Goal: Contribute content: Add original content to the website for others to see

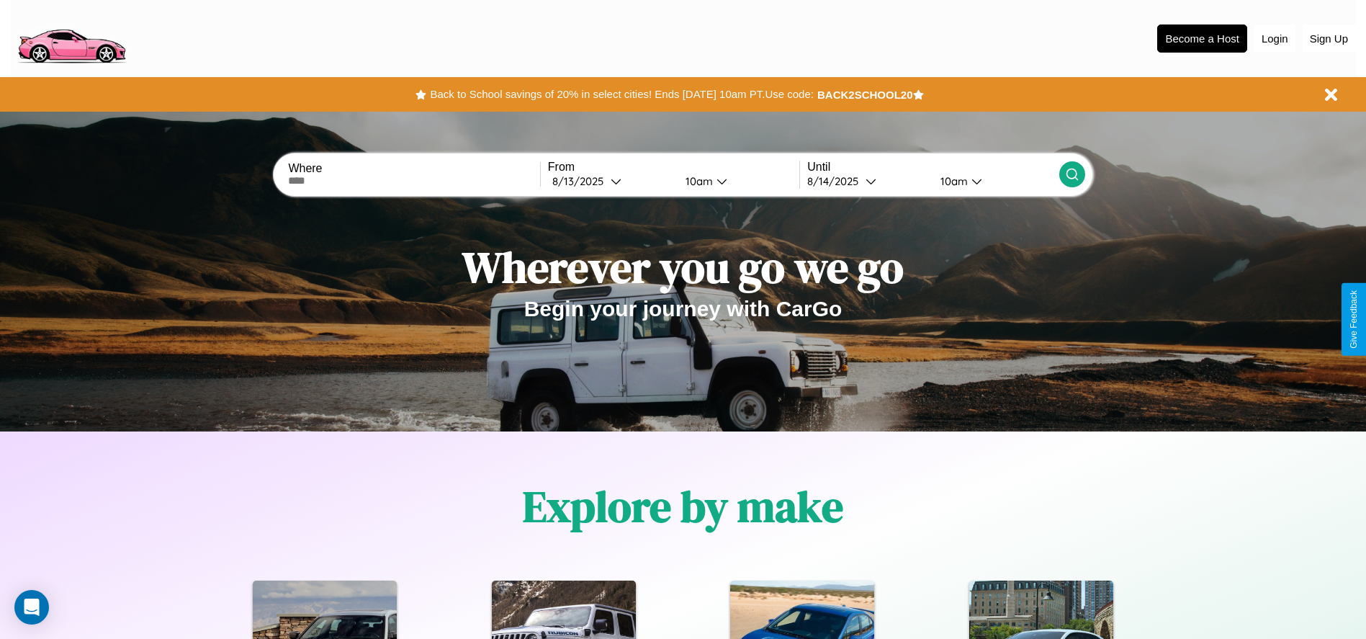
scroll to position [299, 0]
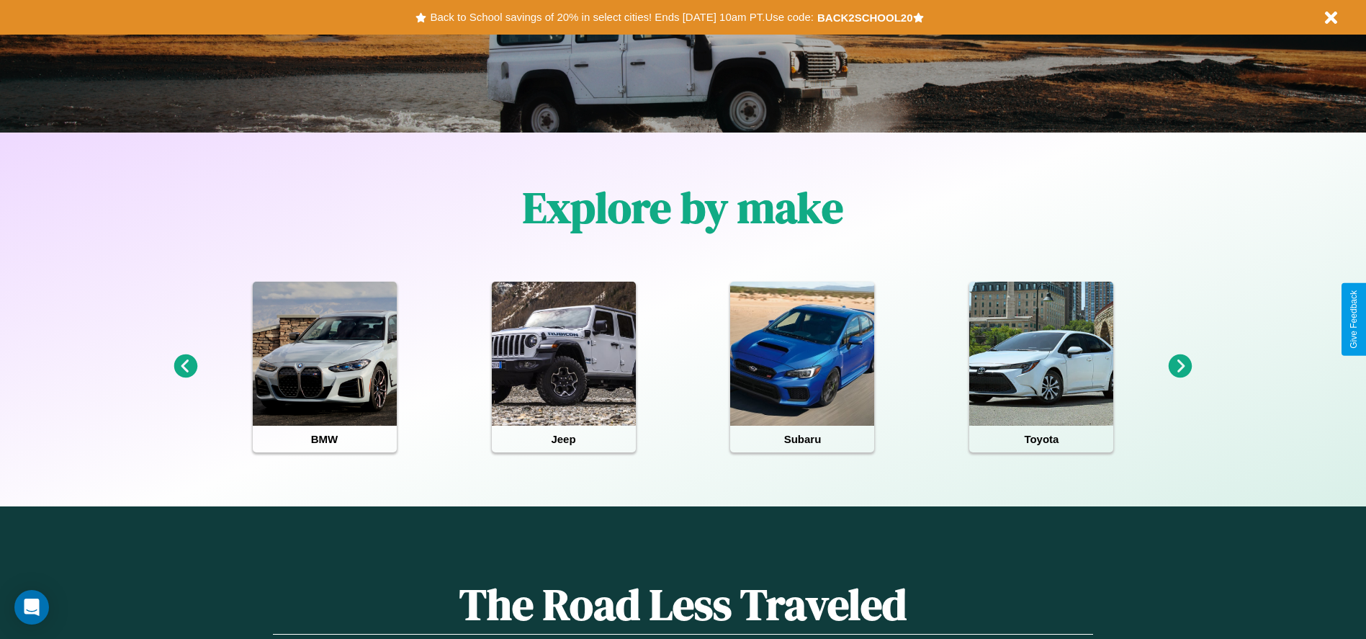
click at [1181, 367] on icon at bounding box center [1181, 366] width 24 height 24
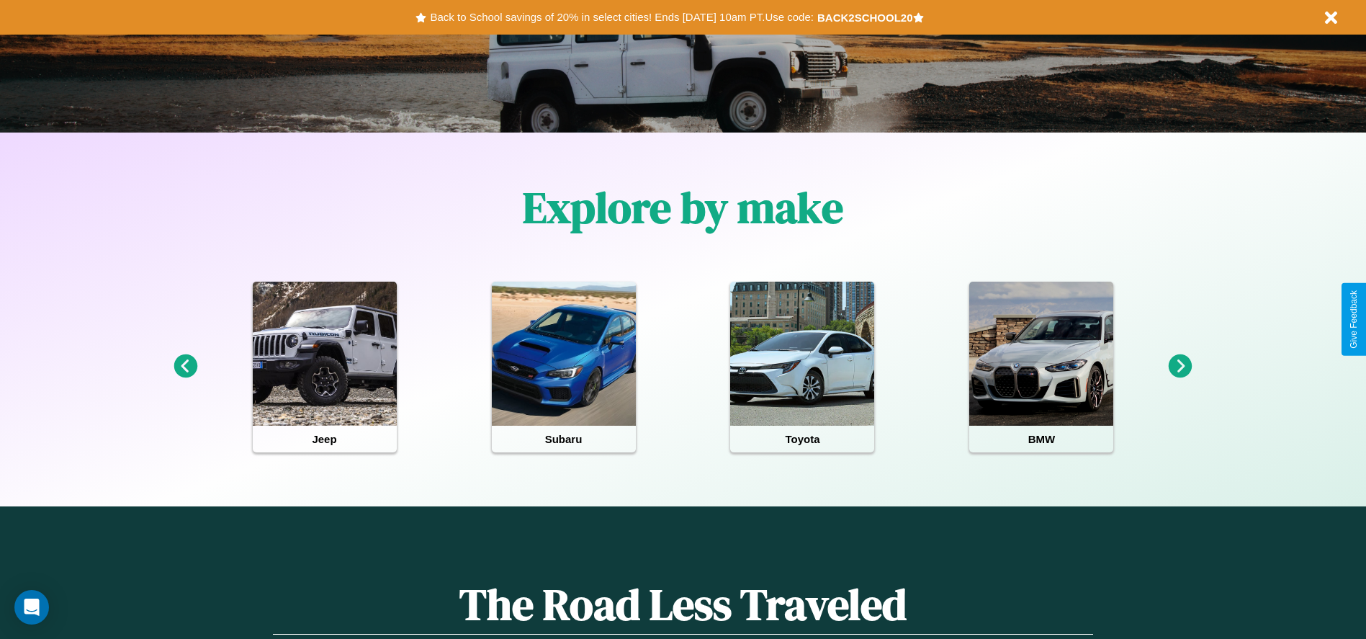
click at [185, 367] on icon at bounding box center [186, 366] width 24 height 24
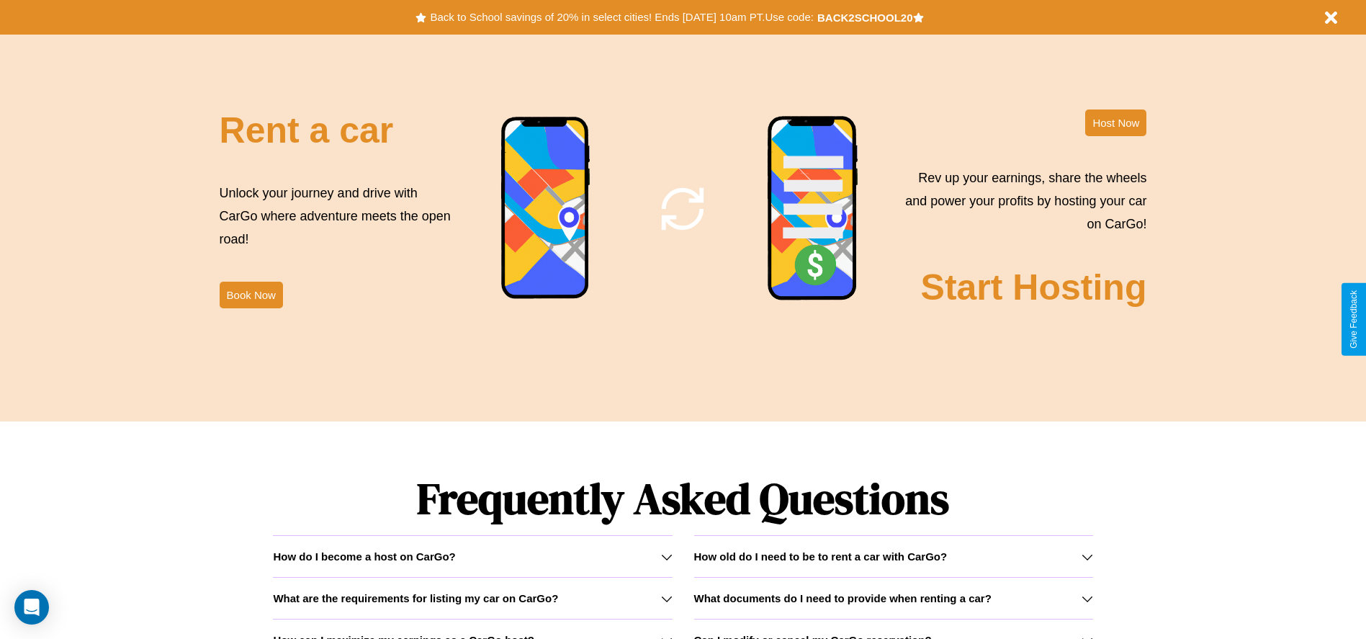
scroll to position [2067, 0]
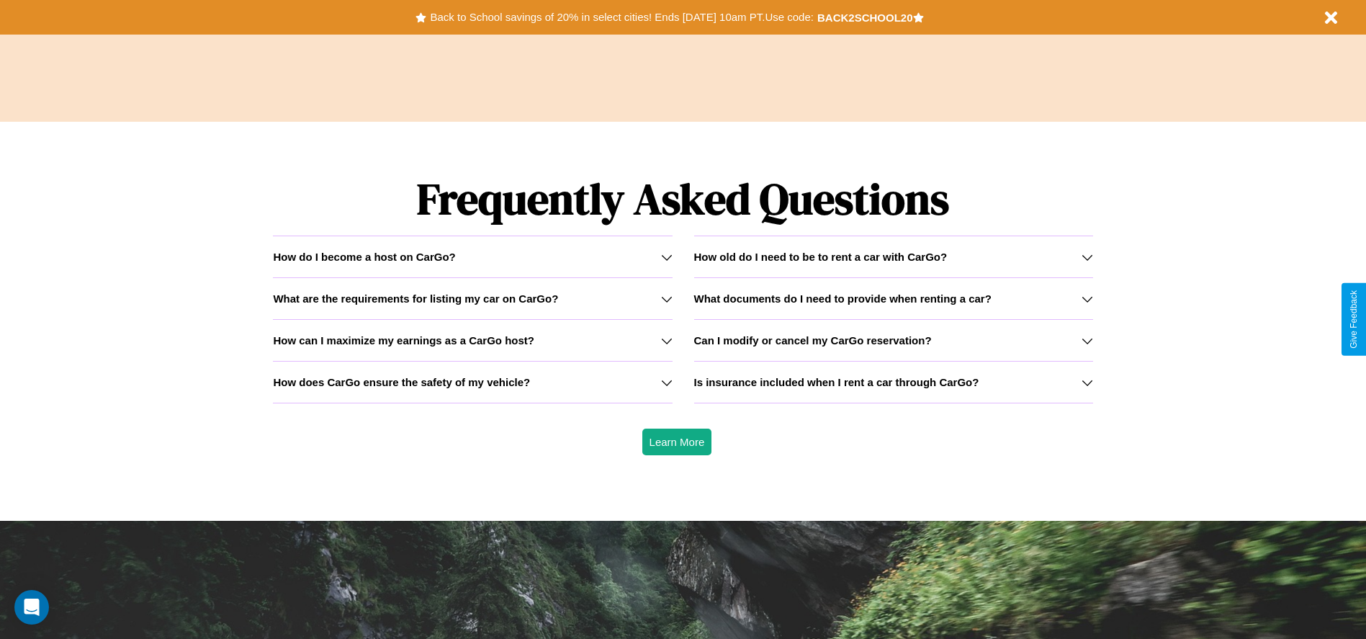
click at [473, 298] on h3 "What are the requirements for listing my car on CarGo?" at bounding box center [415, 298] width 285 height 12
click at [473, 382] on h3 "How does CarGo ensure the safety of my vehicle?" at bounding box center [401, 382] width 257 height 12
click at [893, 298] on h3 "What documents do I need to provide when renting a car?" at bounding box center [842, 298] width 297 height 12
click at [666, 298] on icon at bounding box center [667, 299] width 12 height 12
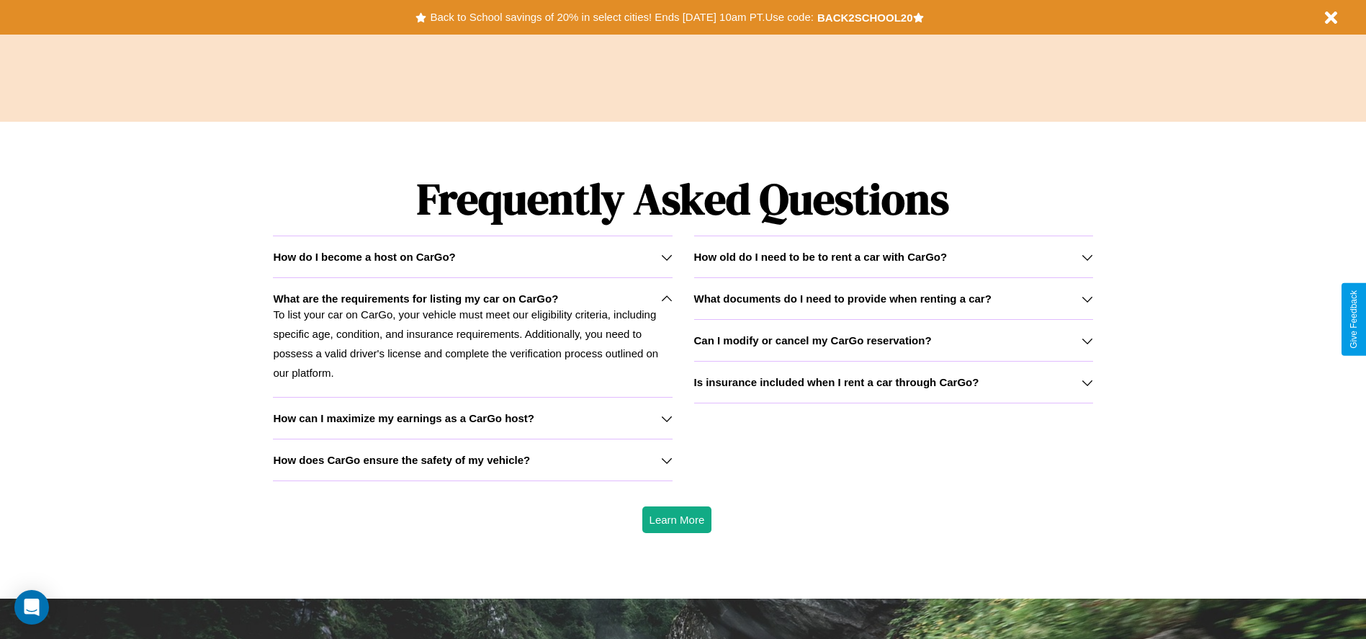
click at [1087, 256] on icon at bounding box center [1088, 257] width 12 height 12
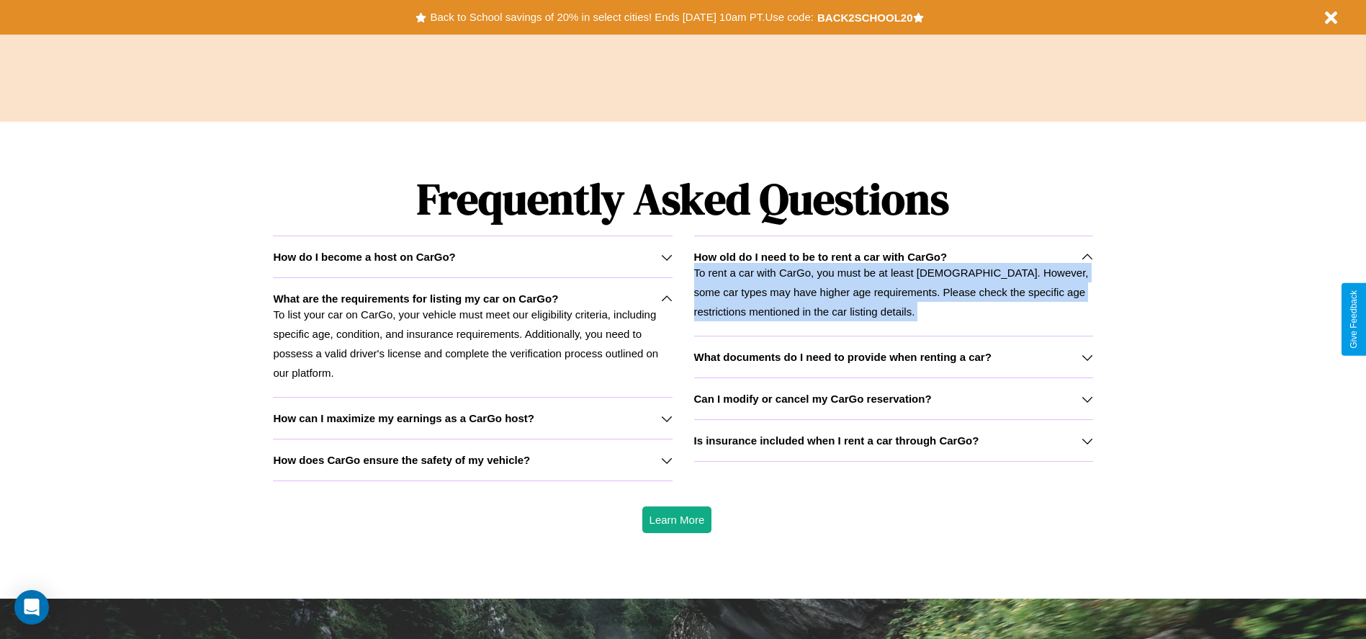
scroll to position [0, 0]
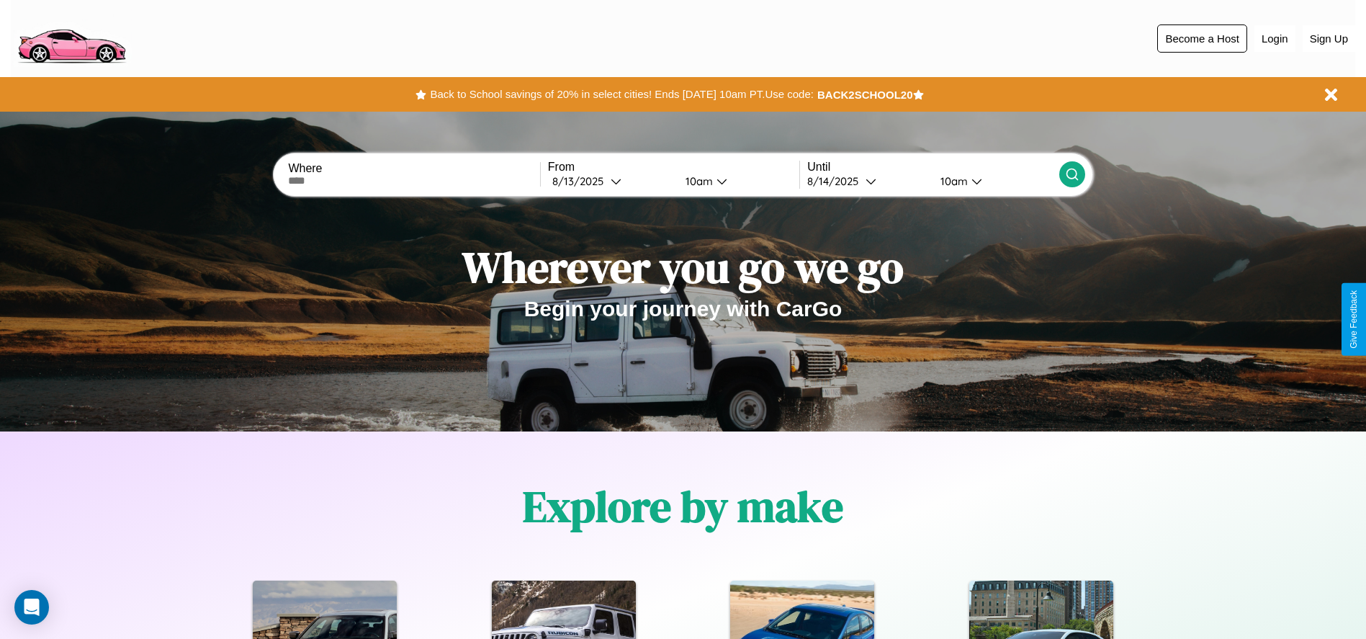
click at [1202, 38] on button "Become a Host" at bounding box center [1203, 38] width 90 height 28
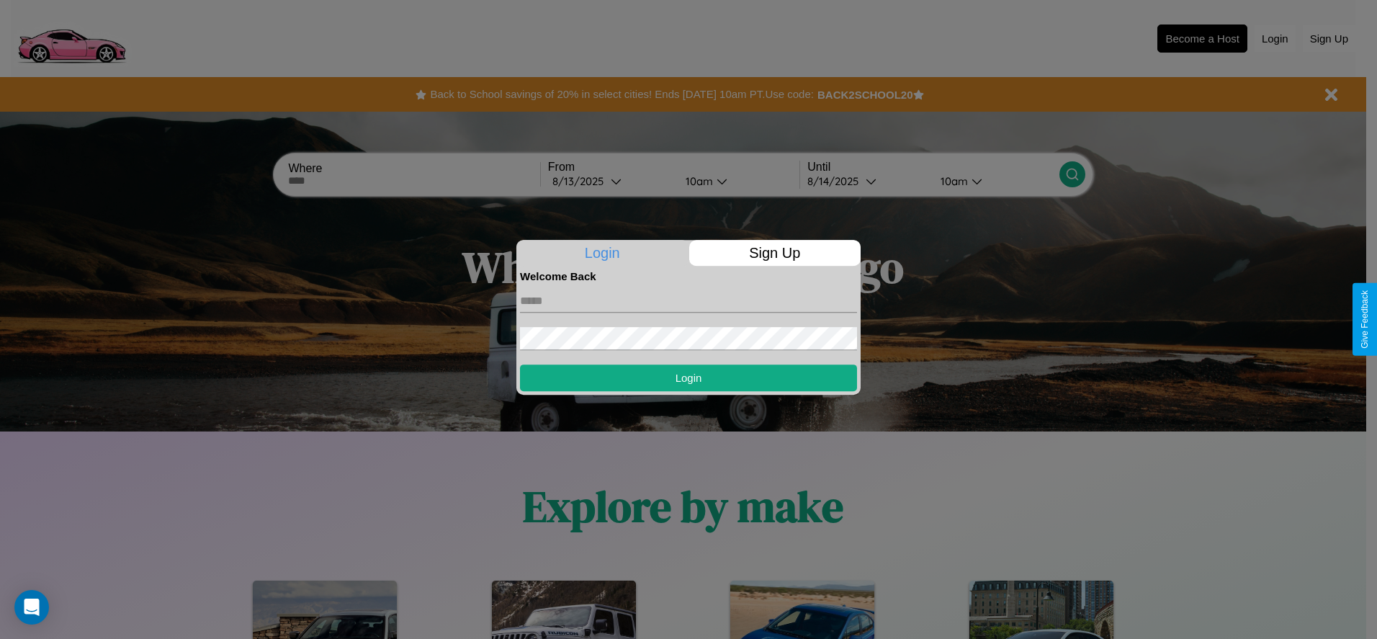
click at [774, 253] on p "Sign Up" at bounding box center [775, 253] width 172 height 26
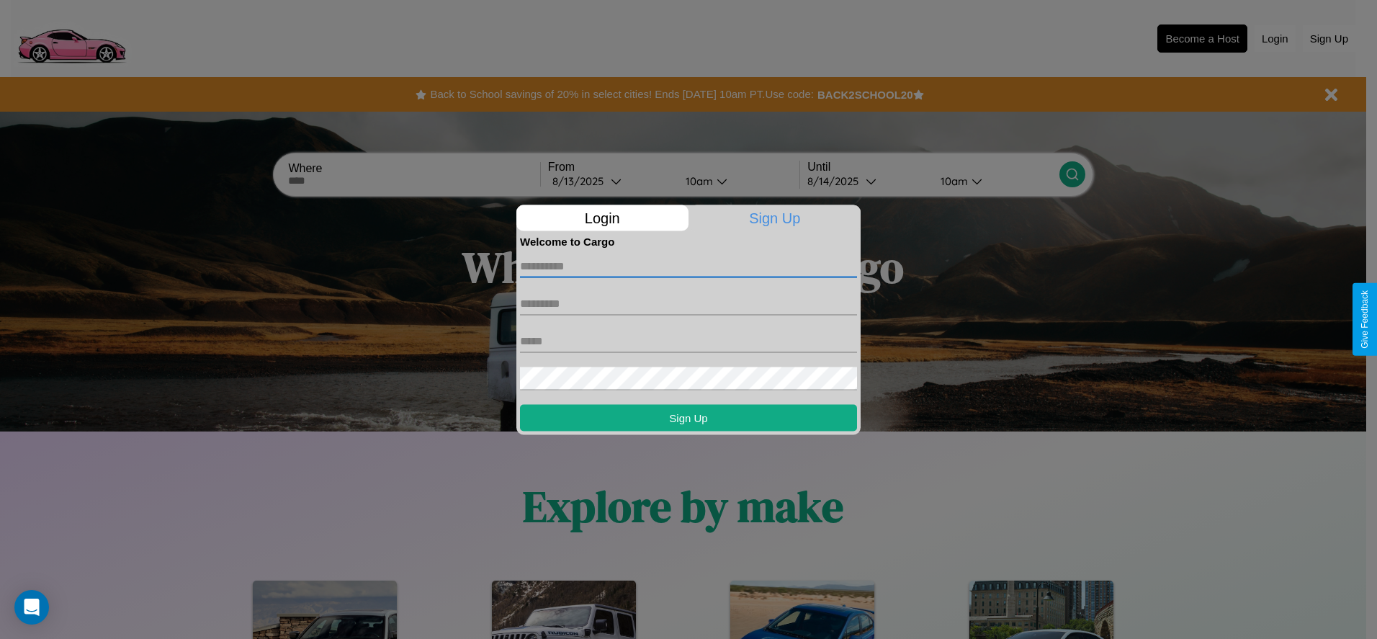
click at [689, 266] on input "text" at bounding box center [688, 265] width 337 height 23
type input "*****"
click at [689, 303] on input "text" at bounding box center [688, 303] width 337 height 23
type input "*******"
click at [689, 341] on input "text" at bounding box center [688, 340] width 337 height 23
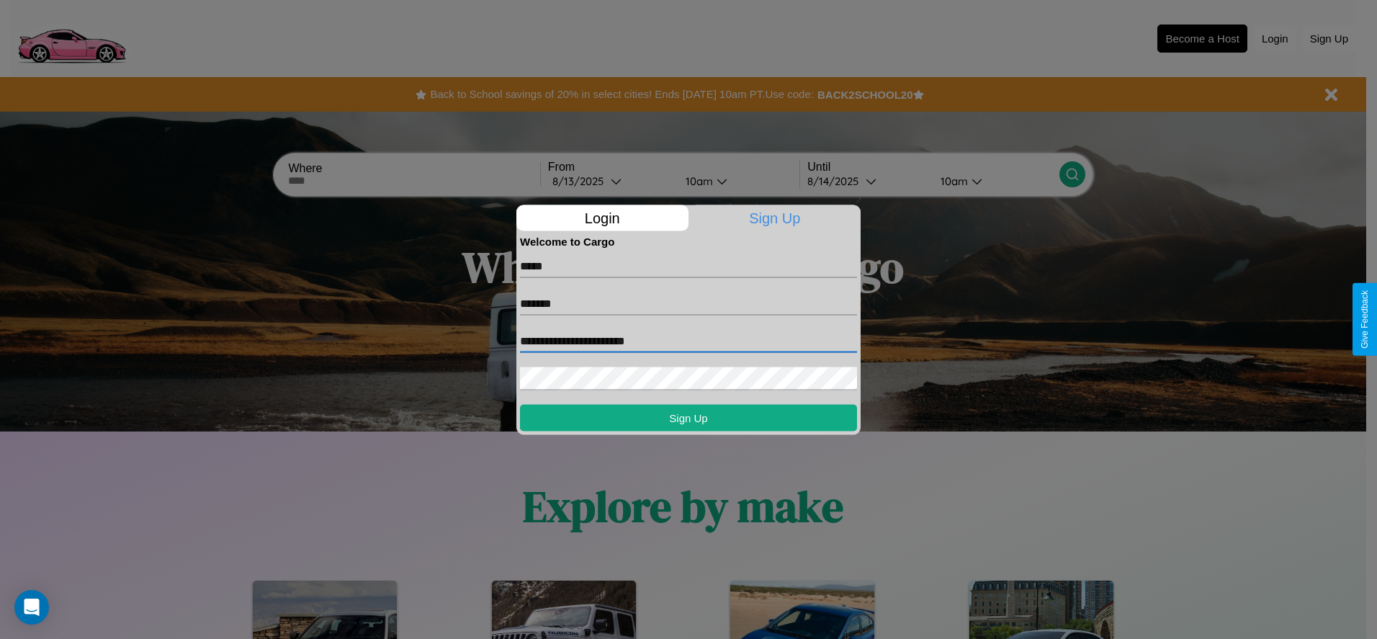
type input "**********"
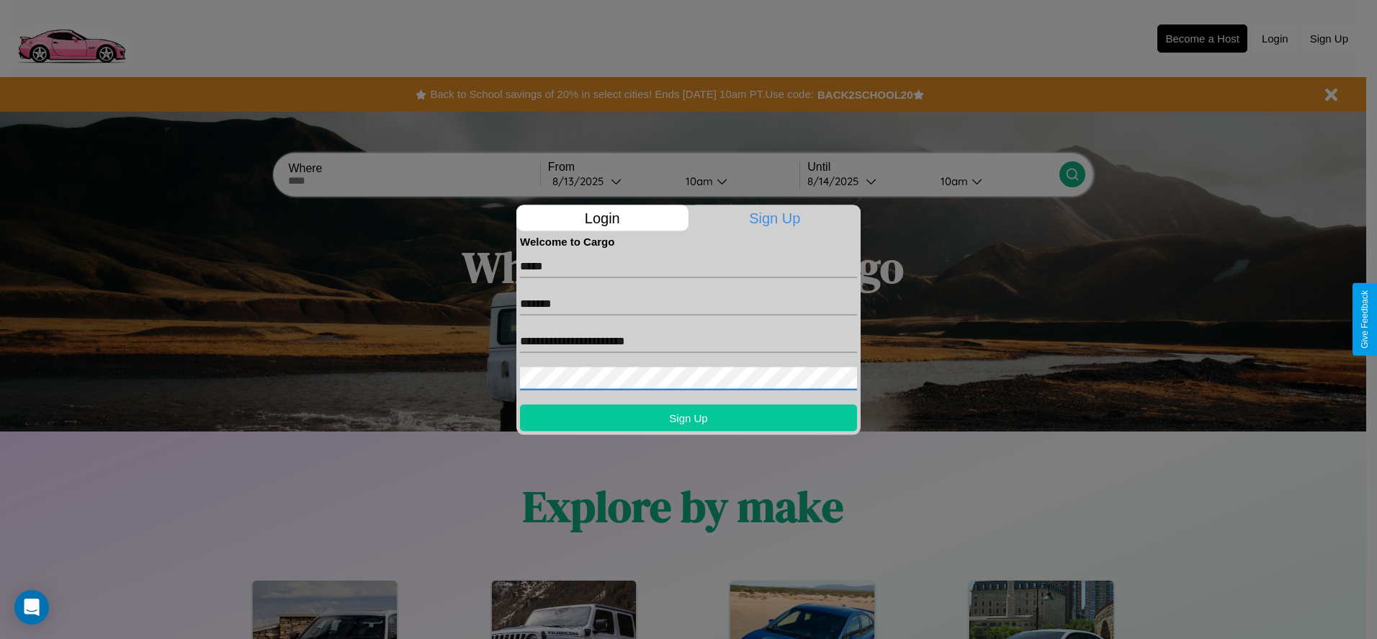
click at [689, 417] on button "Sign Up" at bounding box center [688, 417] width 337 height 27
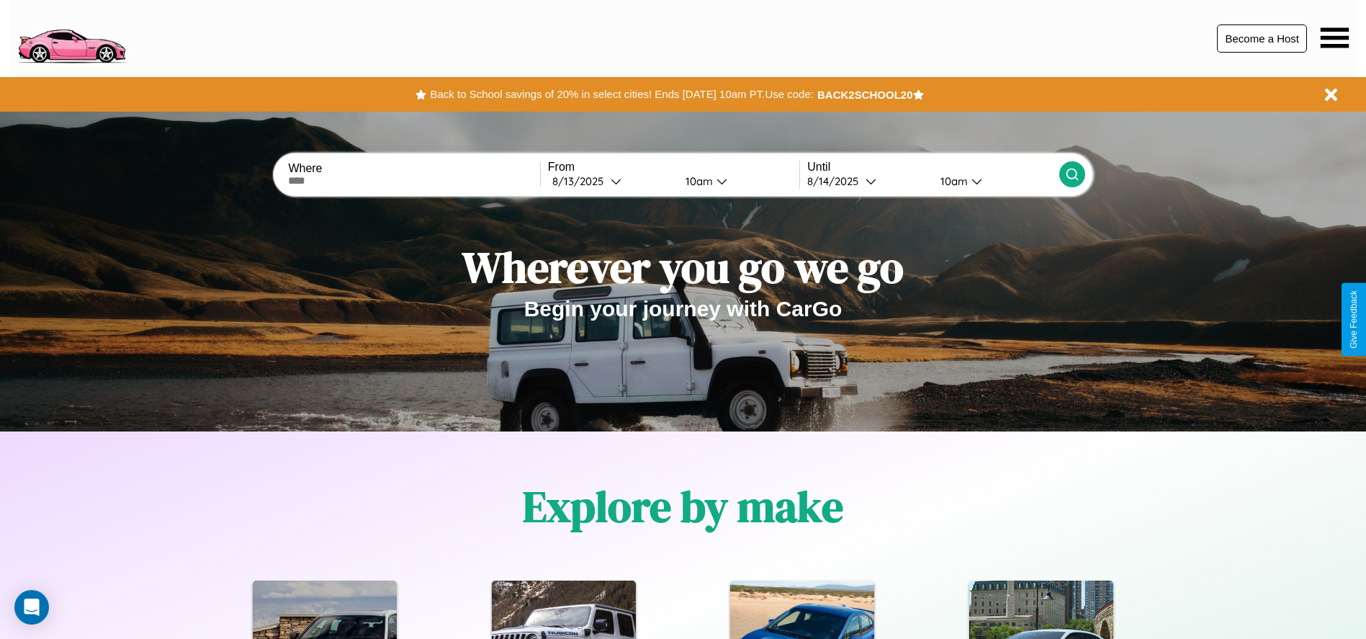
click at [1262, 38] on button "Become a Host" at bounding box center [1262, 38] width 90 height 28
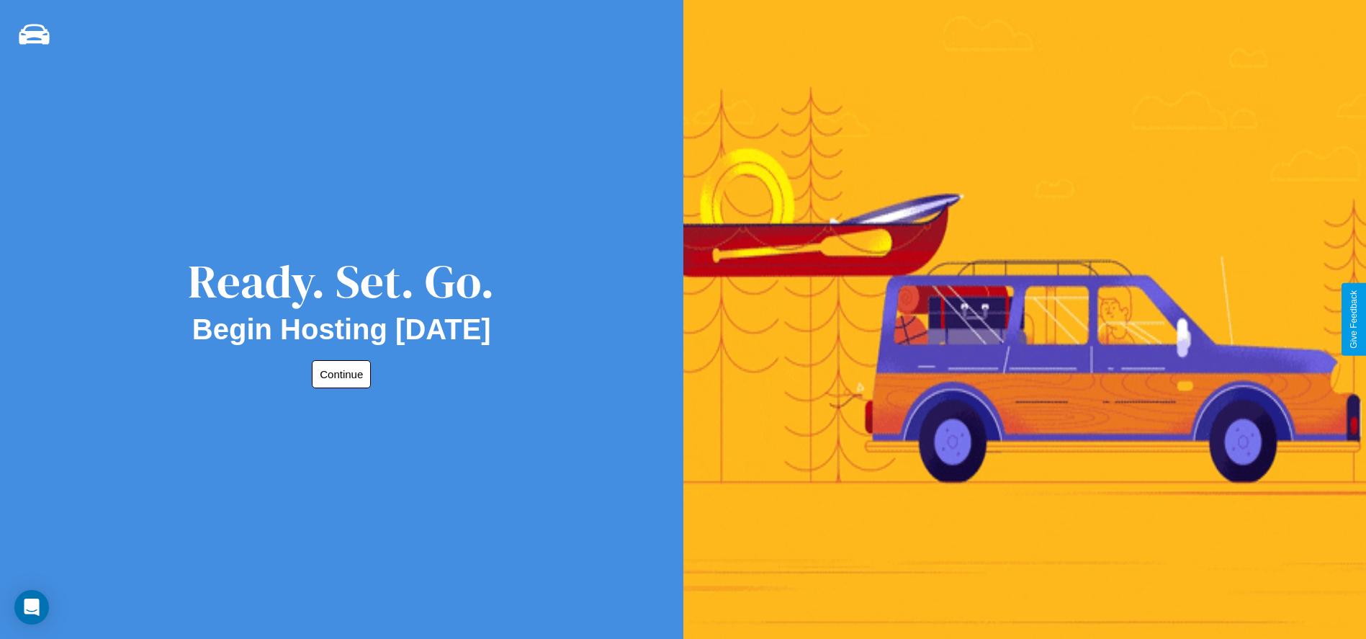
click at [339, 374] on button "Continue" at bounding box center [341, 374] width 59 height 28
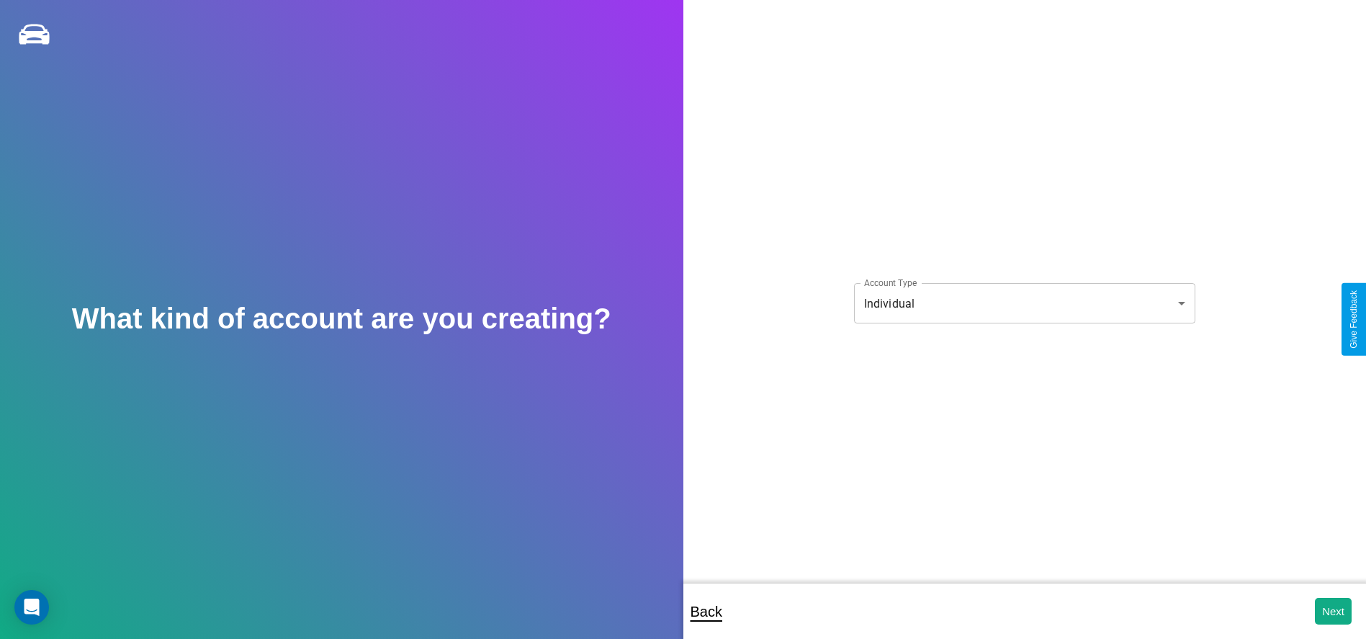
click at [1024, 303] on body "**********" at bounding box center [683, 329] width 1366 height 658
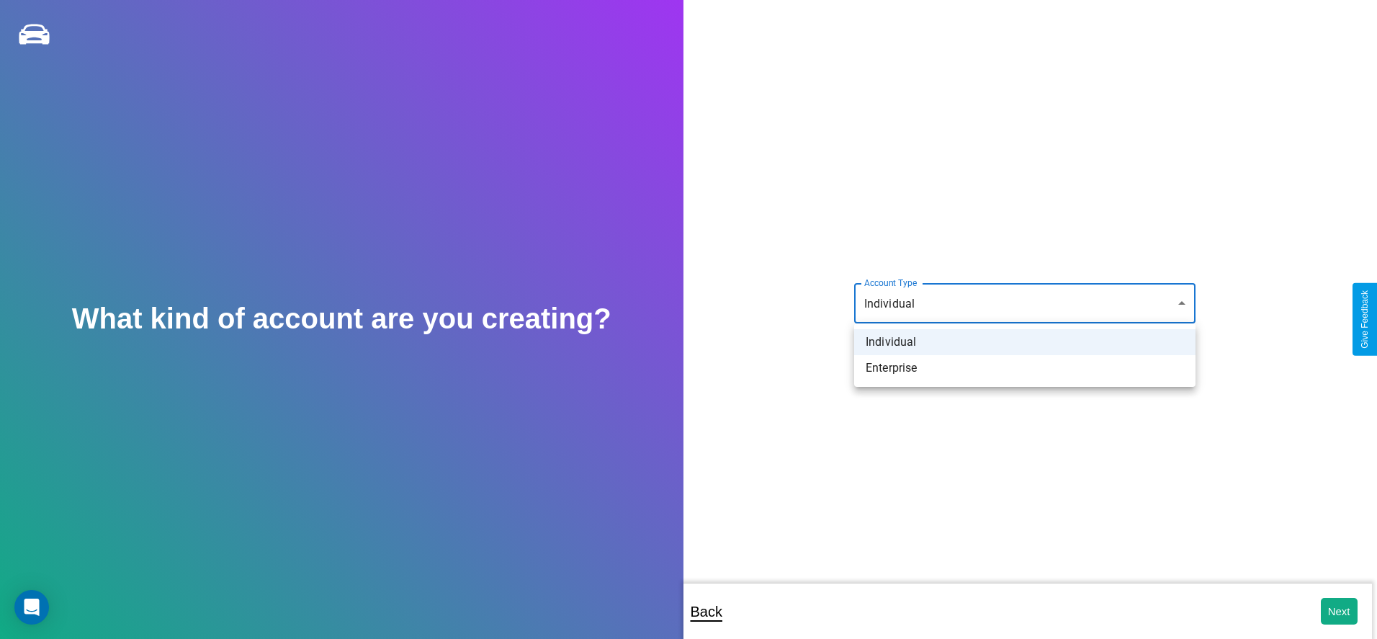
click at [1025, 342] on li "Individual" at bounding box center [1024, 342] width 341 height 26
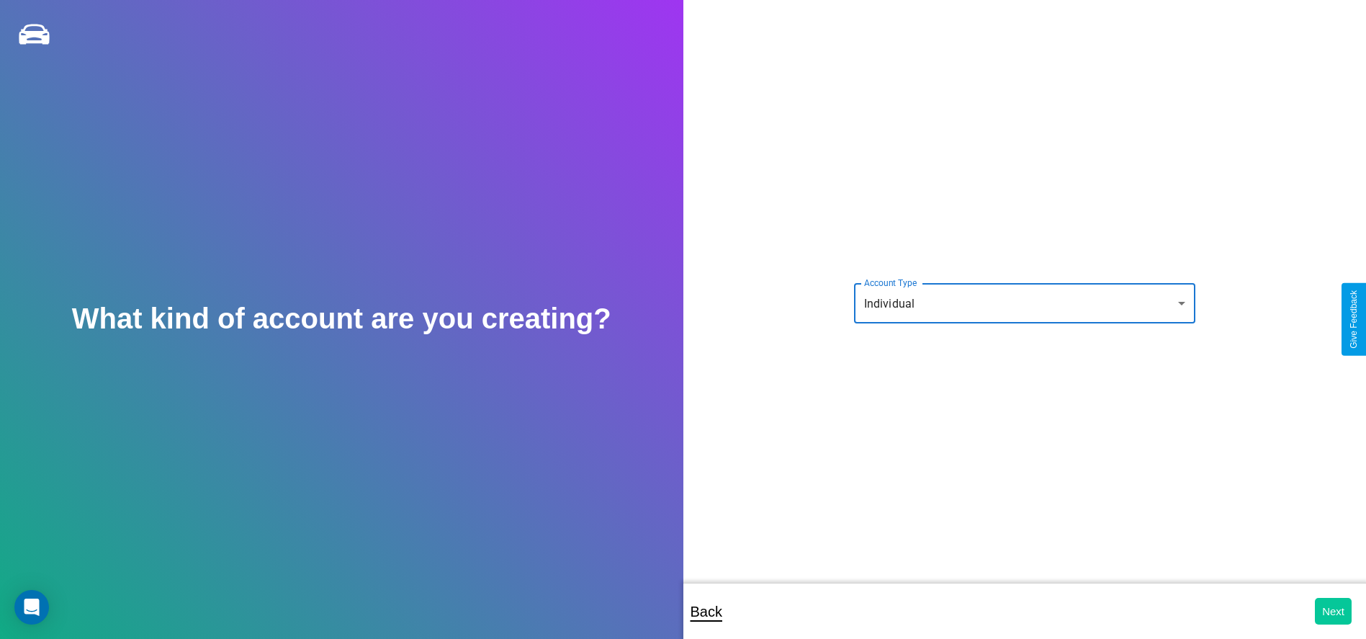
click at [1333, 611] on button "Next" at bounding box center [1333, 611] width 37 height 27
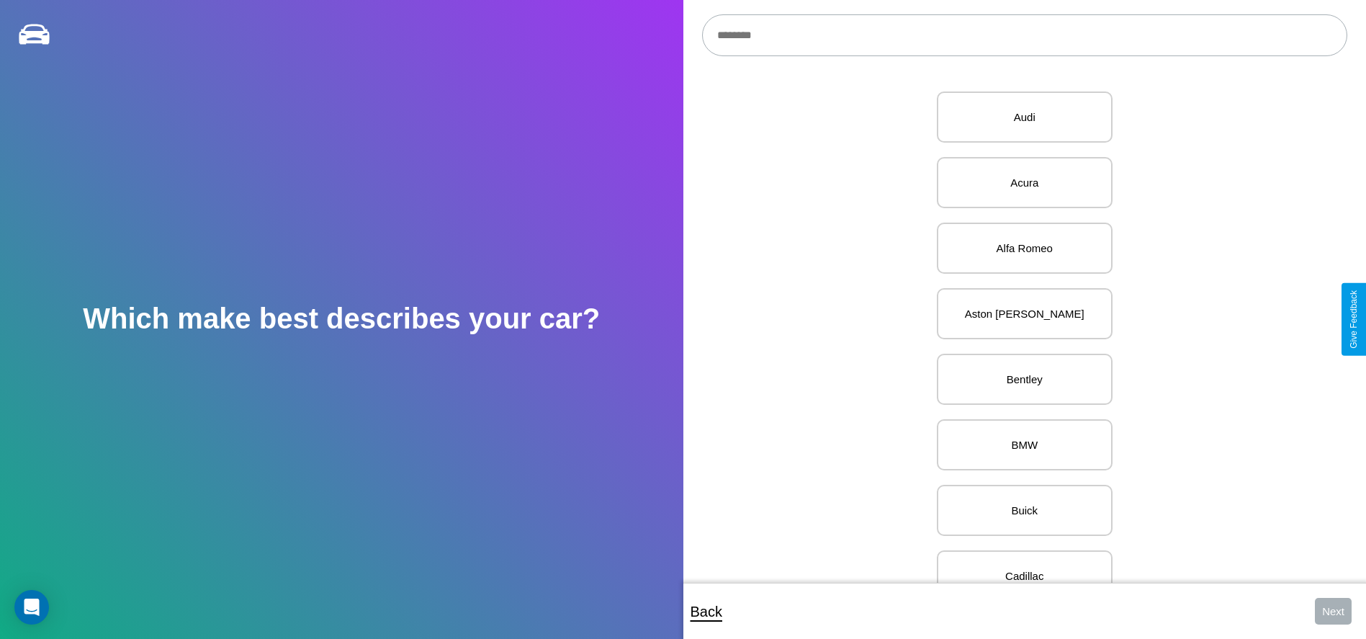
scroll to position [569, 0]
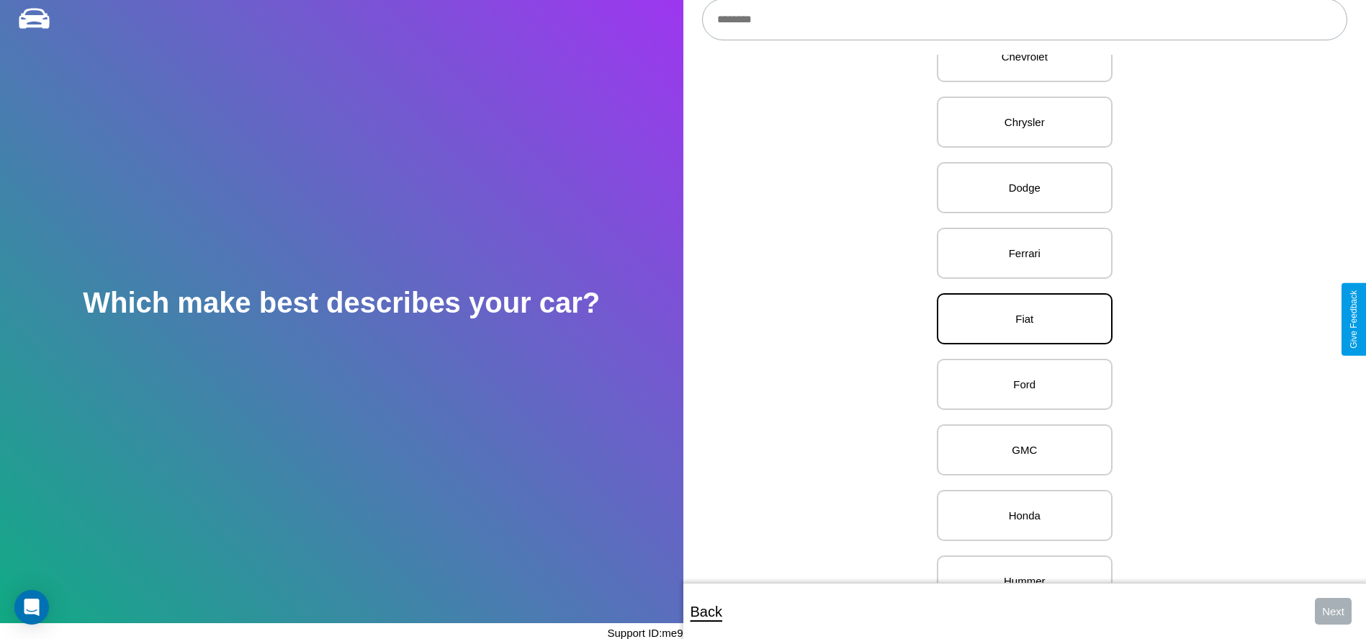
click at [1019, 319] on p "Fiat" at bounding box center [1025, 318] width 144 height 19
click at [1333, 611] on button "Next" at bounding box center [1333, 611] width 37 height 27
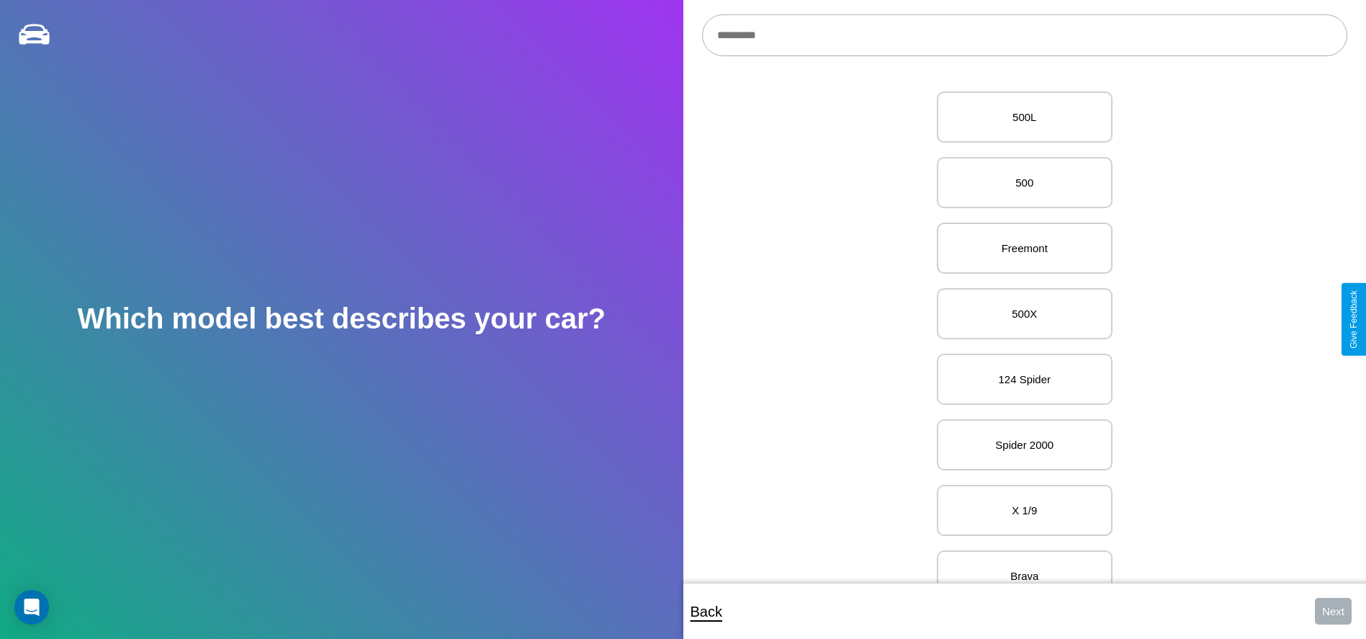
scroll to position [176, 0]
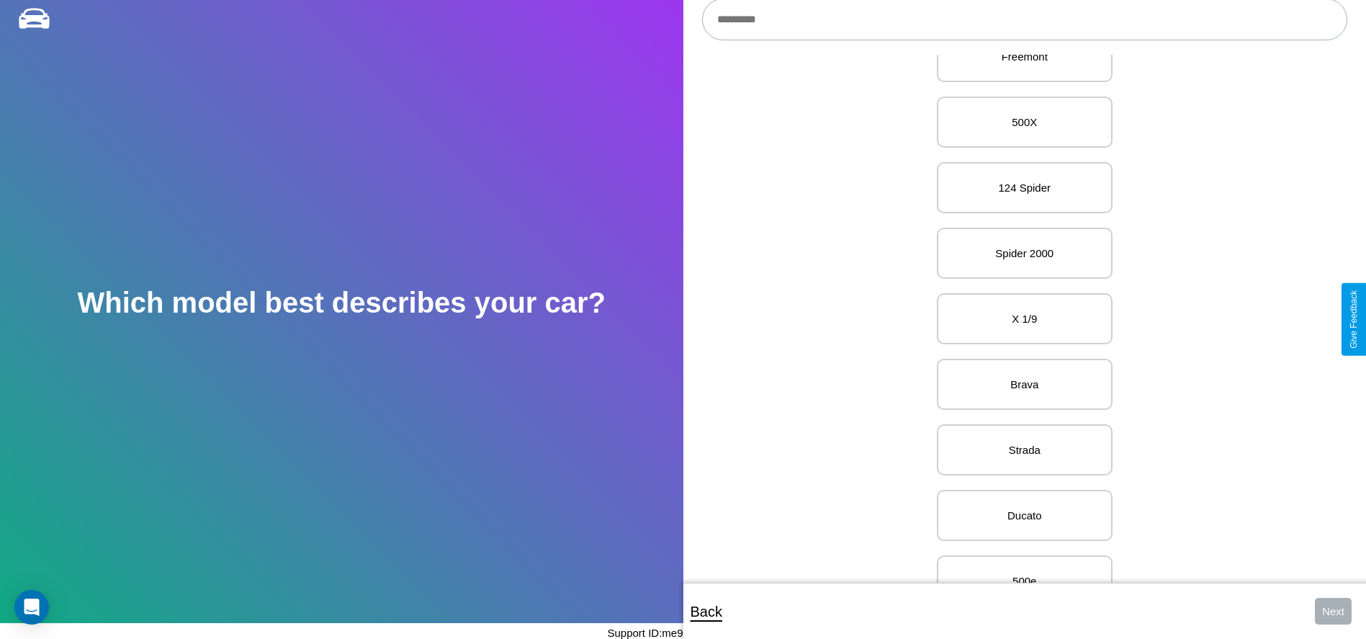
click at [1019, 319] on p "X 1/9" at bounding box center [1025, 318] width 144 height 19
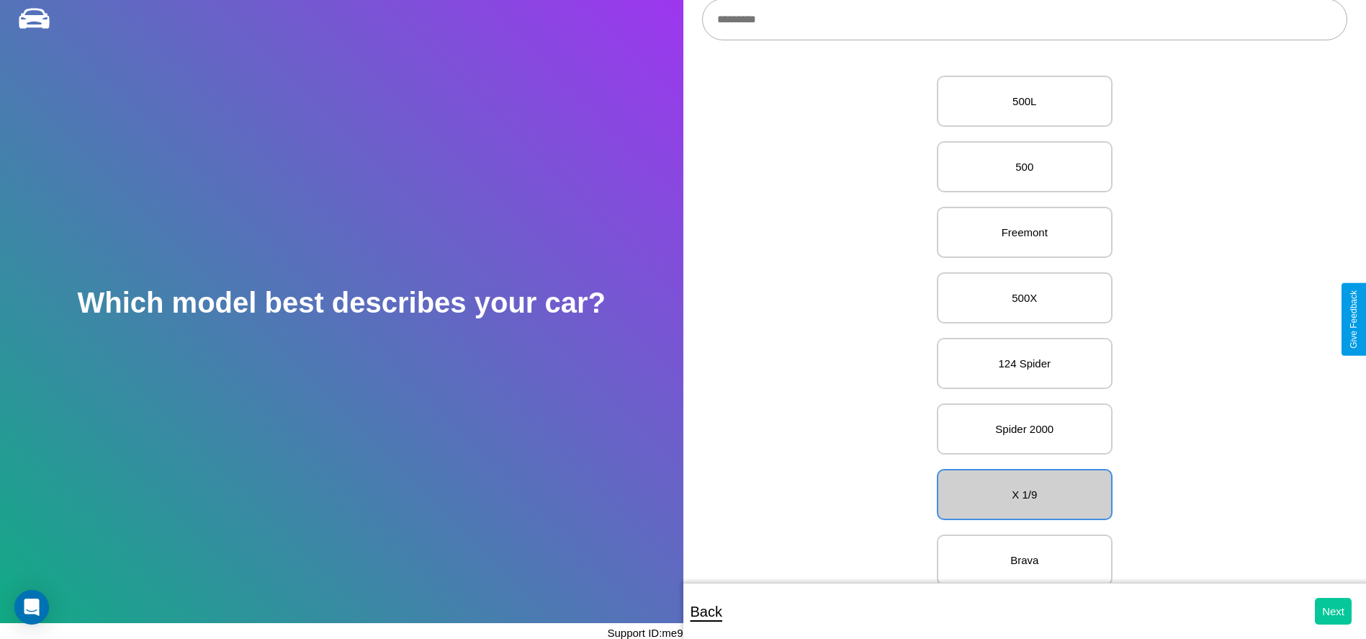
click at [1333, 611] on button "Next" at bounding box center [1333, 611] width 37 height 27
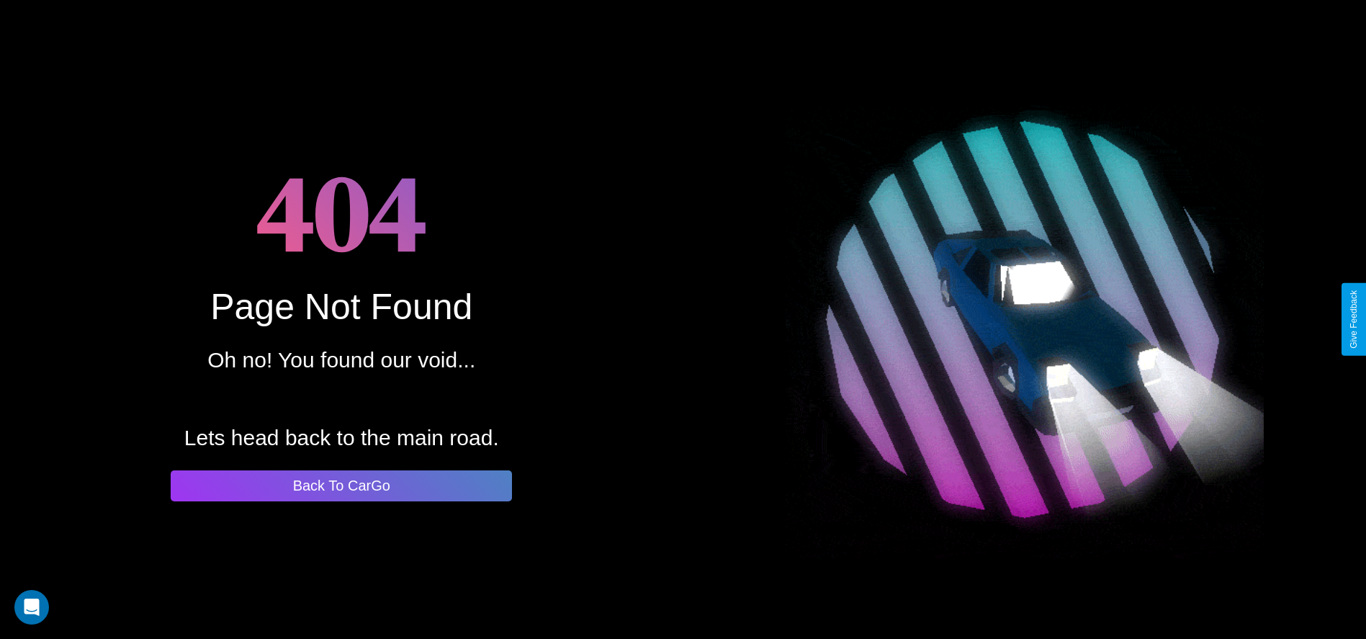
click at [341, 485] on button "Back To CarGo" at bounding box center [341, 485] width 341 height 31
